Goal: Information Seeking & Learning: Learn about a topic

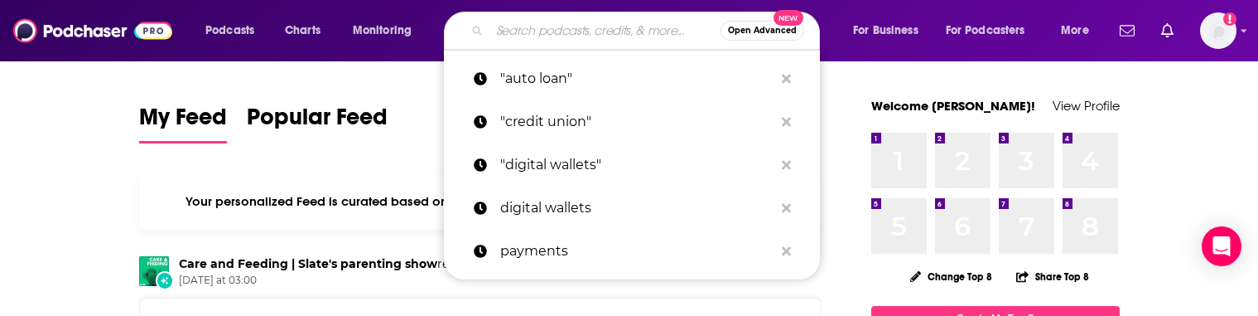
click at [550, 38] on input "Search podcasts, credits, & more..." at bounding box center [605, 30] width 231 height 27
click at [538, 36] on input "Search podcasts, credits, & more..." at bounding box center [605, 30] width 231 height 27
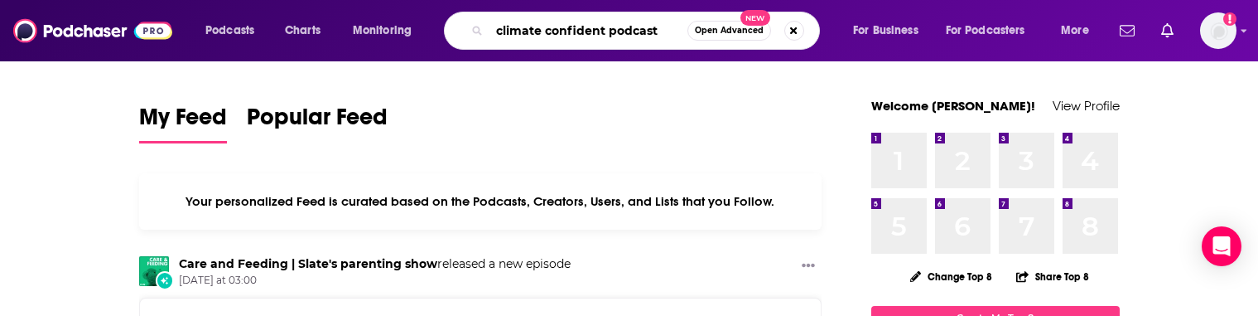
type input "climate confident podcast"
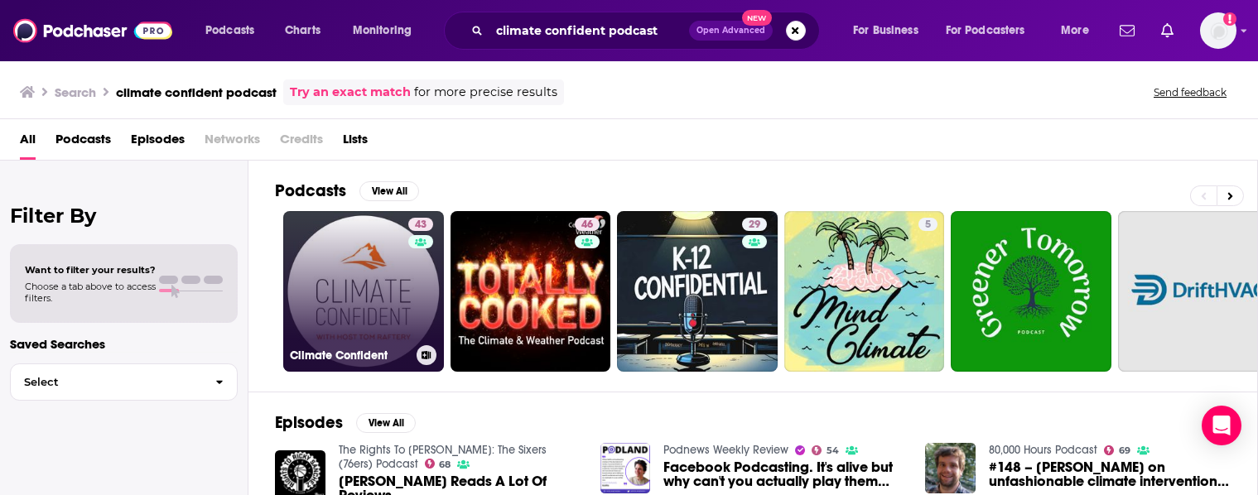
click at [389, 297] on link "43 Climate Confident" at bounding box center [363, 291] width 161 height 161
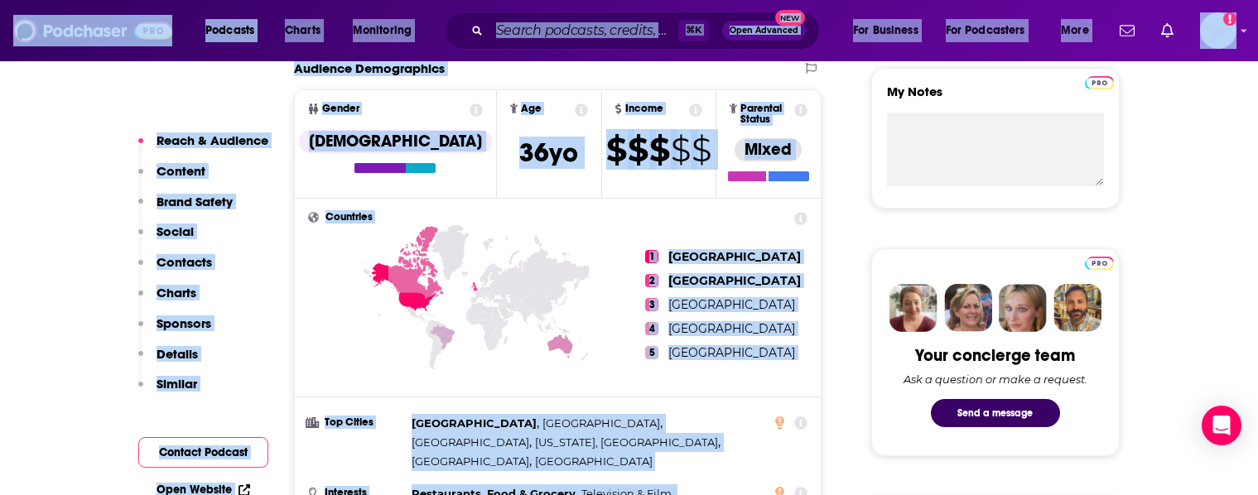
scroll to position [786, 0]
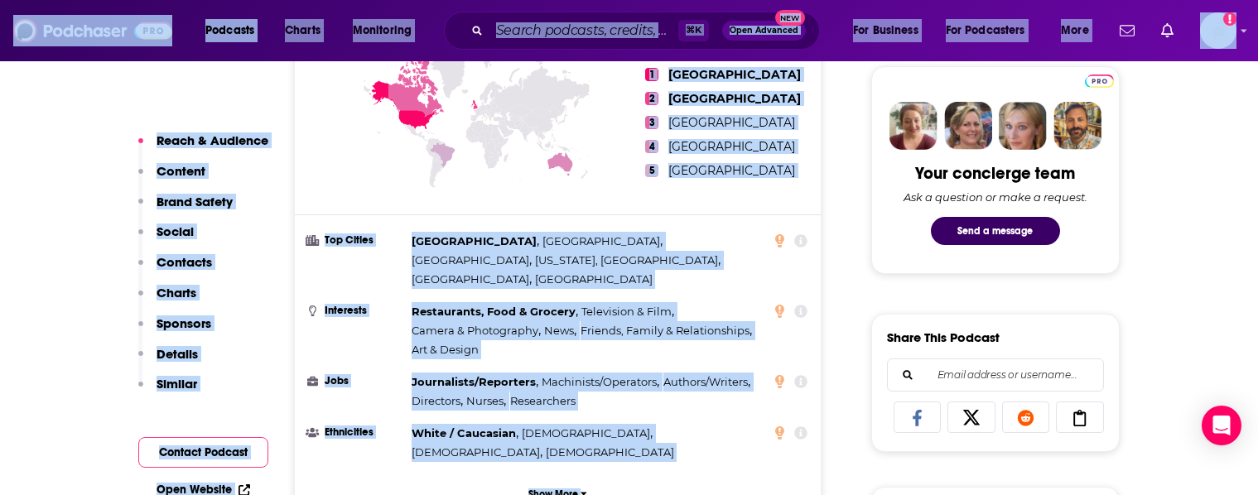
drag, startPoint x: 1189, startPoint y: 477, endPoint x: 1138, endPoint y: 512, distance: 62.0
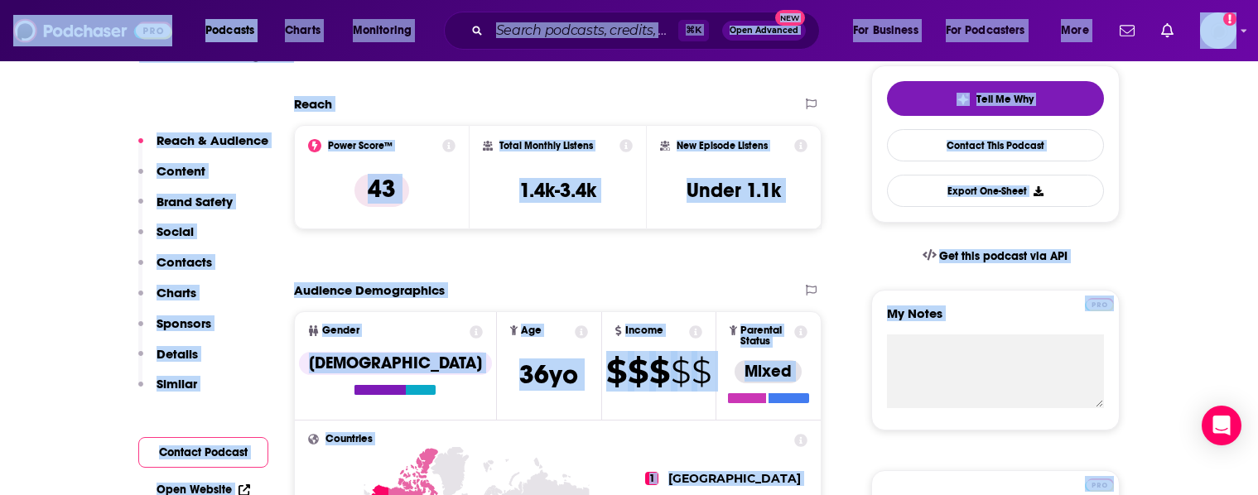
drag, startPoint x: 1167, startPoint y: 102, endPoint x: 1166, endPoint y: -45, distance: 146.6
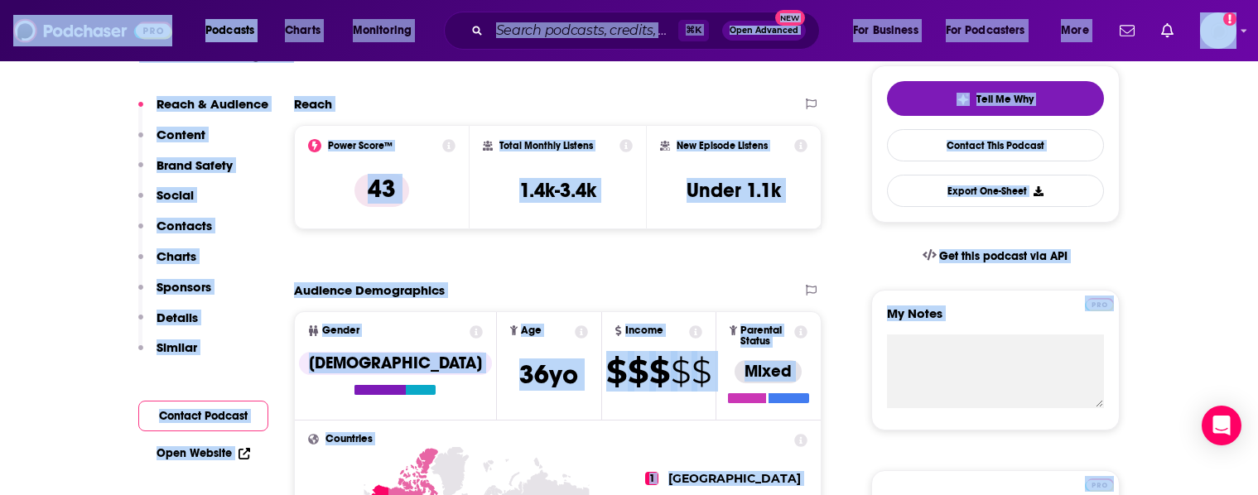
scroll to position [248, 0]
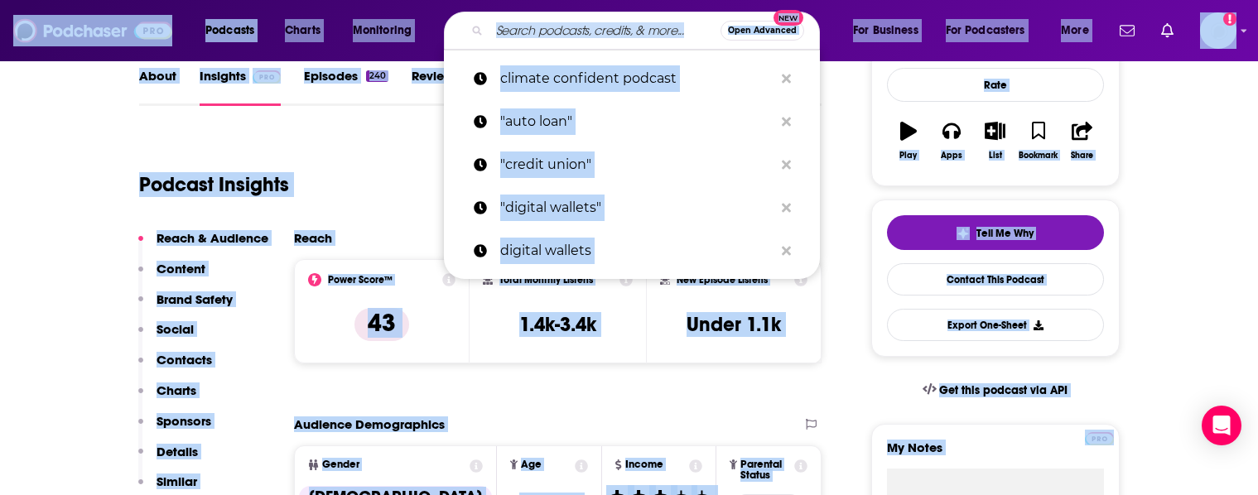
click at [547, 25] on input "Search podcasts, credits, & more..." at bounding box center [605, 30] width 231 height 27
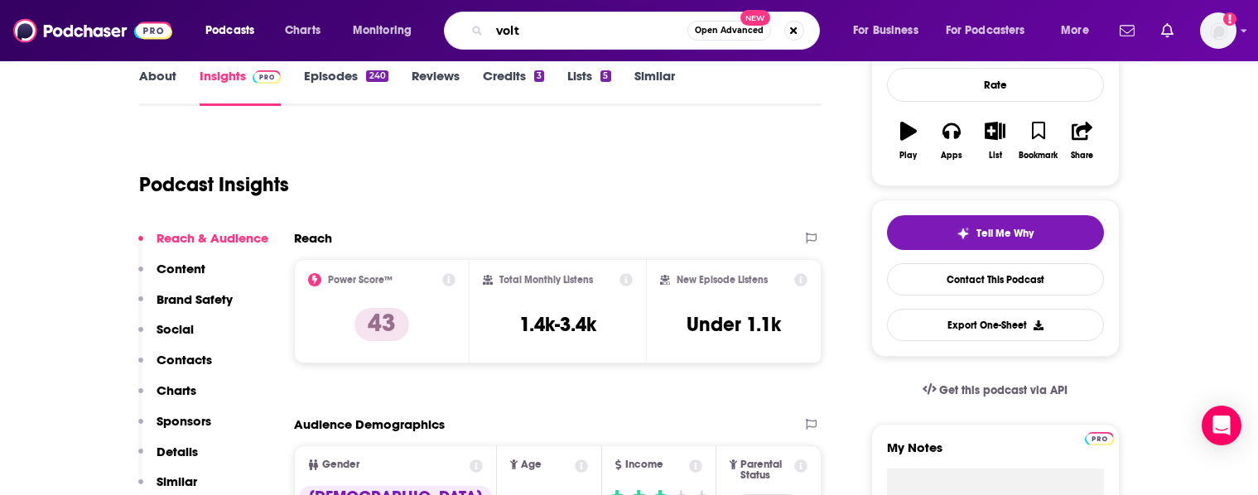
type input "volts"
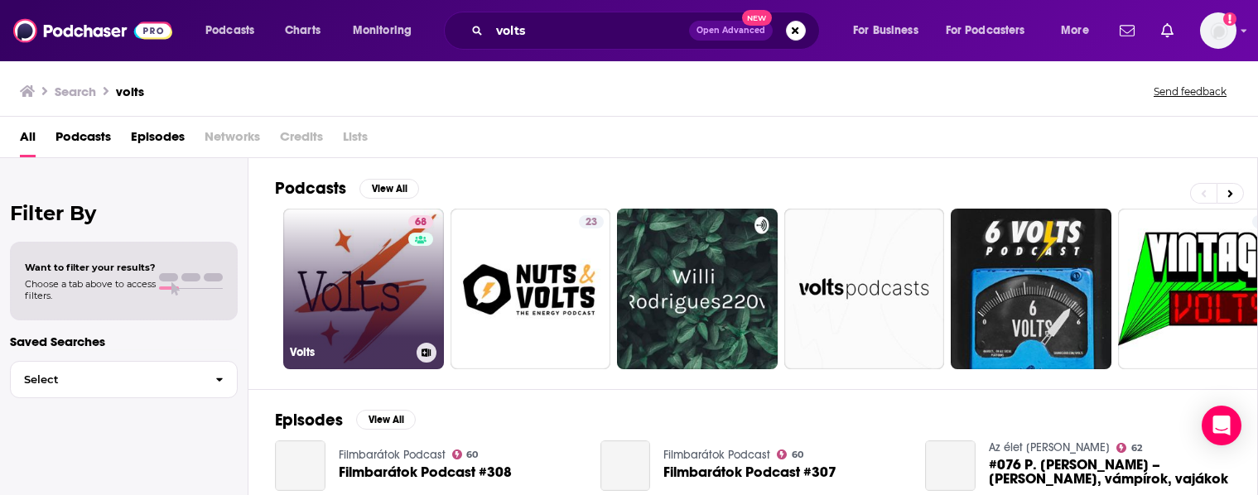
click at [345, 292] on link "68 Volts" at bounding box center [363, 289] width 161 height 161
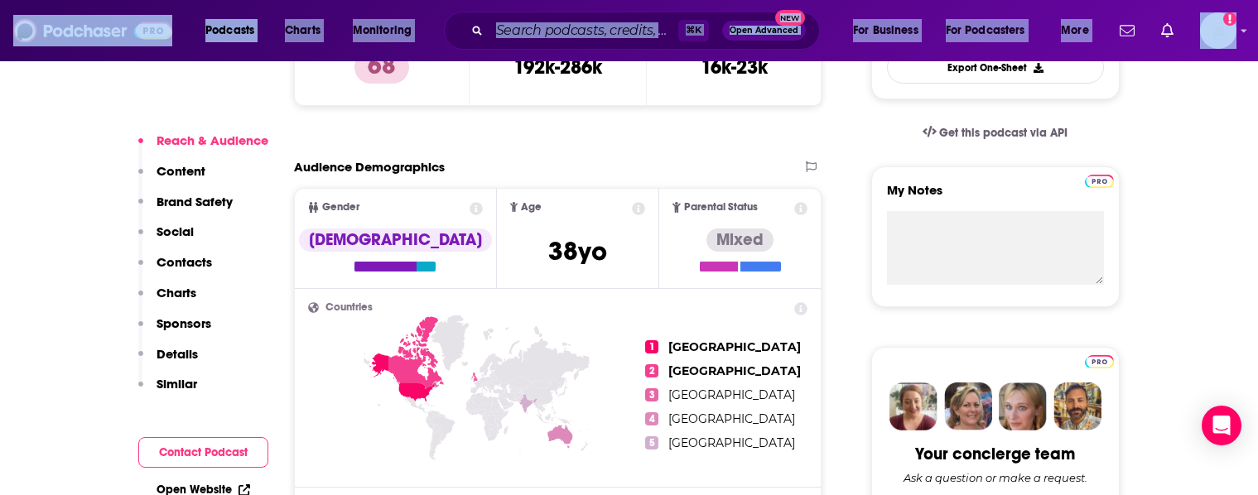
drag, startPoint x: 748, startPoint y: 444, endPoint x: 682, endPoint y: 572, distance: 144.5
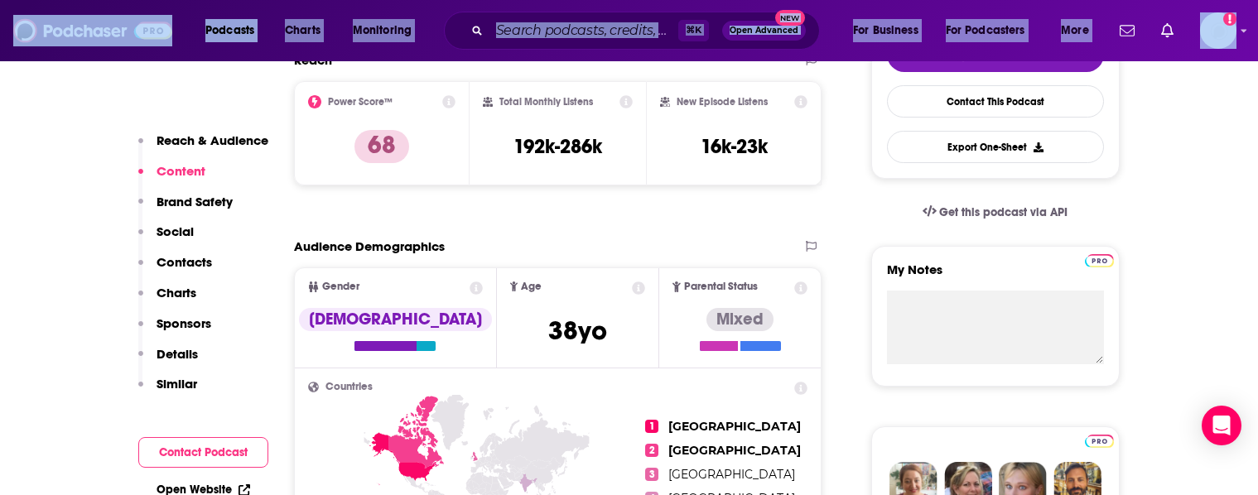
scroll to position [410, 0]
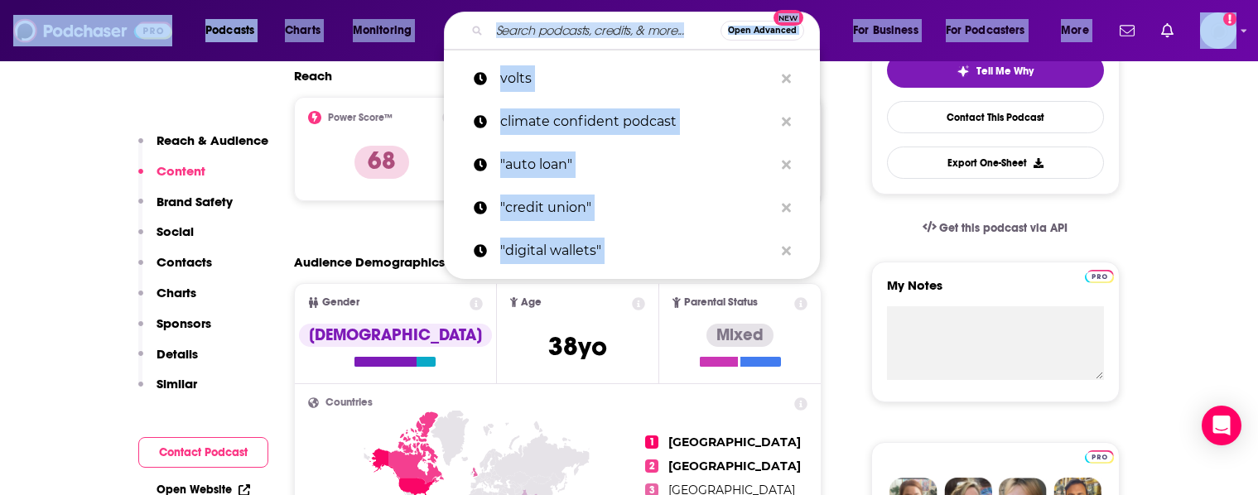
click at [551, 41] on input "Search podcasts, credits, & more..." at bounding box center [605, 30] width 231 height 27
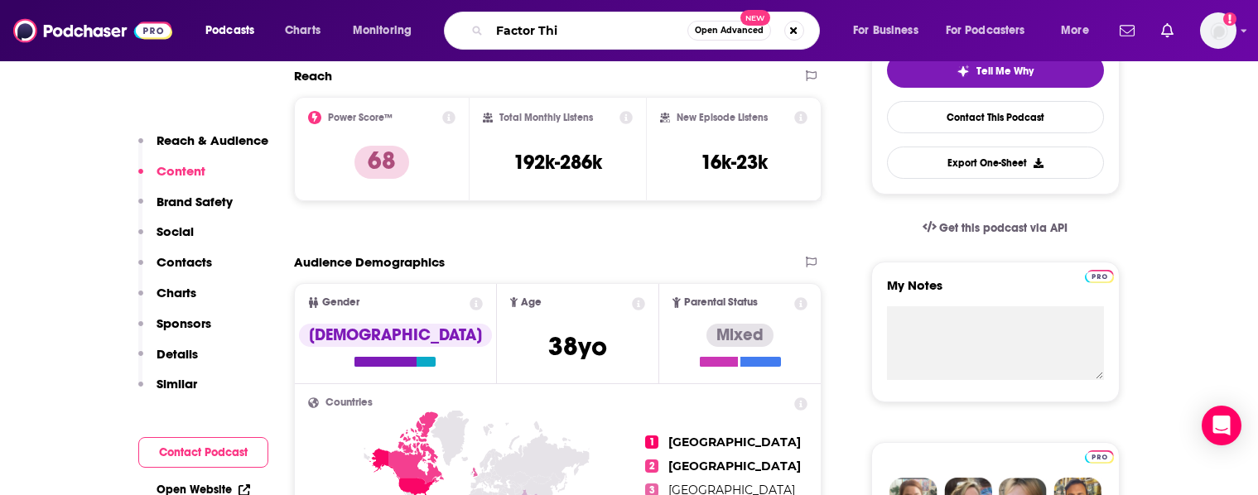
type input "Factor This"
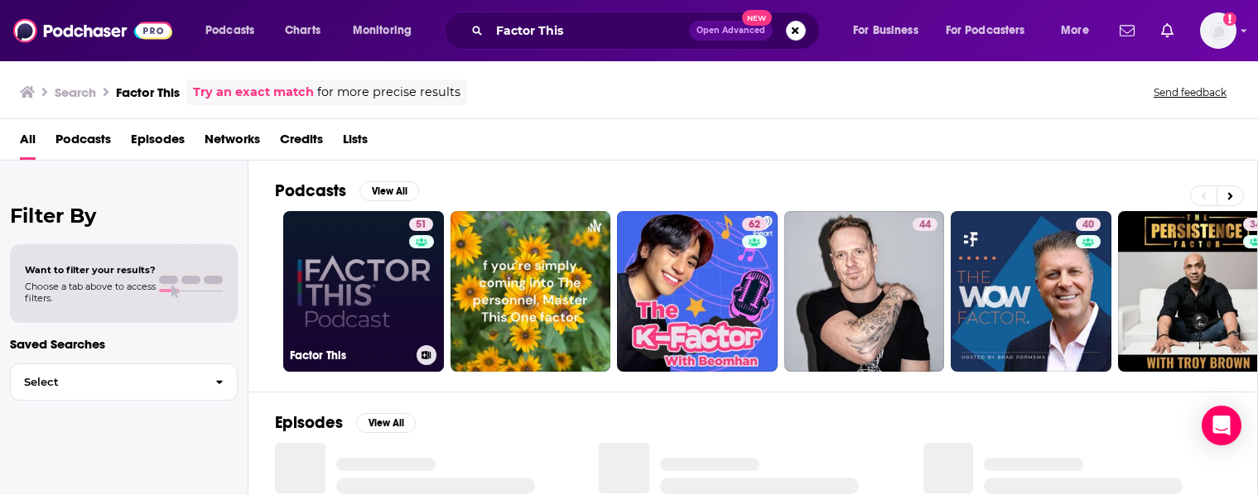
click at [379, 297] on link "51 Factor This" at bounding box center [363, 291] width 161 height 161
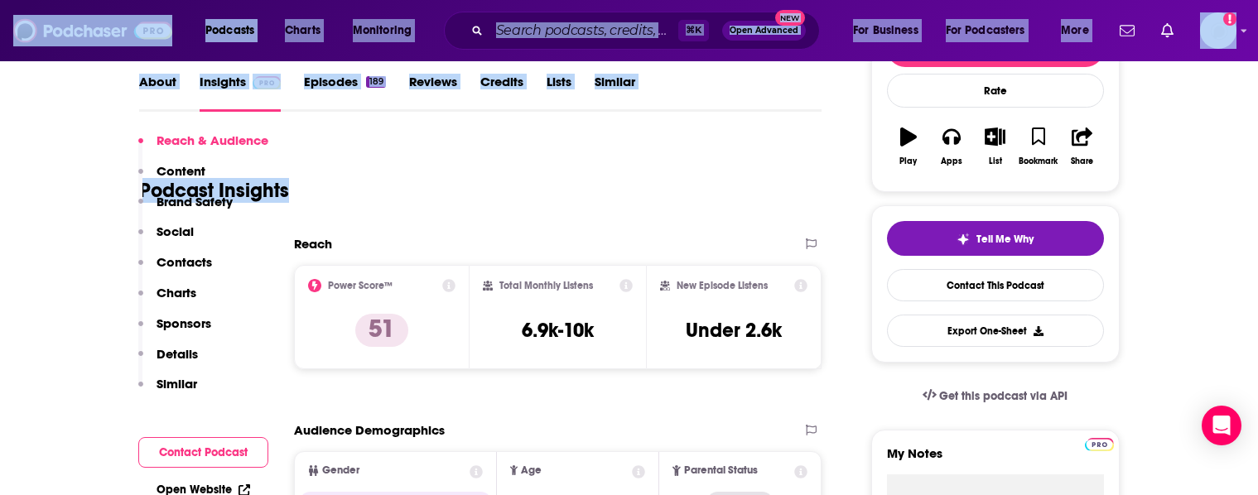
scroll to position [404, 0]
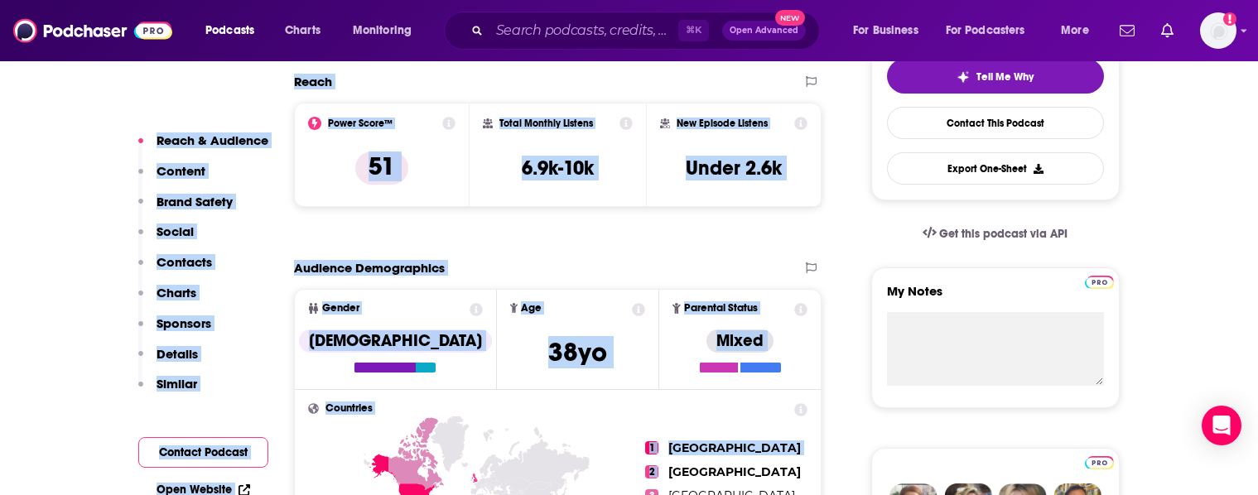
drag, startPoint x: 839, startPoint y: 473, endPoint x: 804, endPoint y: 463, distance: 37.0
